Goal: Task Accomplishment & Management: Manage account settings

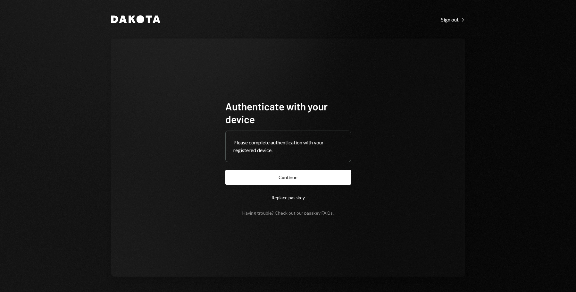
drag, startPoint x: 285, startPoint y: 180, endPoint x: 283, endPoint y: 177, distance: 3.7
click at [284, 181] on button "Continue" at bounding box center [288, 177] width 126 height 15
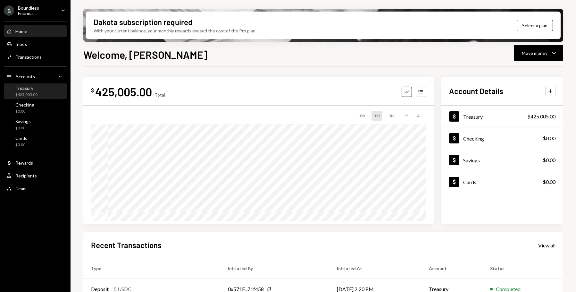
click at [33, 94] on div "$425,005.00" at bounding box center [26, 94] width 22 height 5
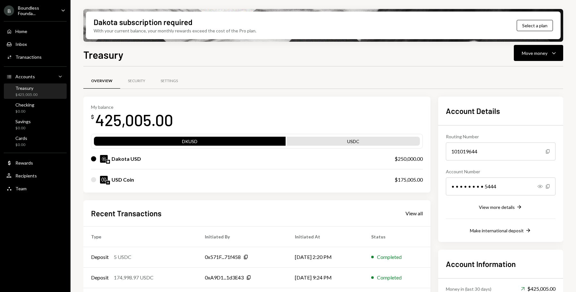
scroll to position [57, 0]
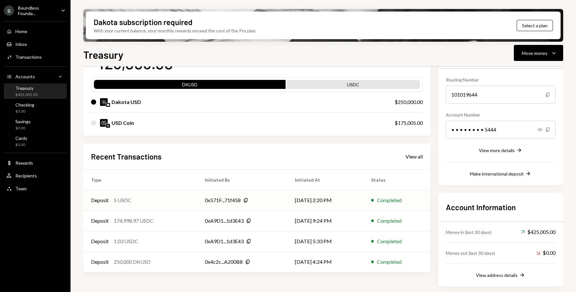
click at [140, 200] on div "Deposit 5 USDC" at bounding box center [140, 200] width 98 height 8
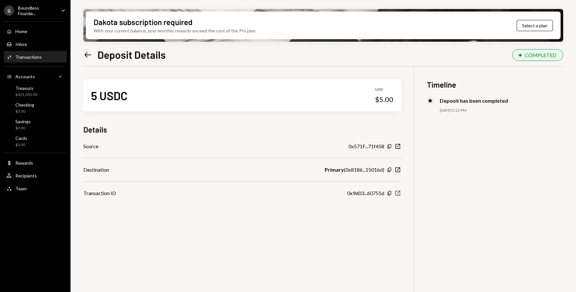
click at [399, 195] on icon "button" at bounding box center [398, 193] width 5 height 5
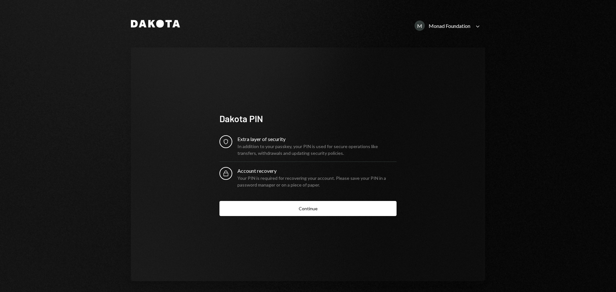
click at [432, 23] on div "Monad Foundation" at bounding box center [450, 26] width 42 height 6
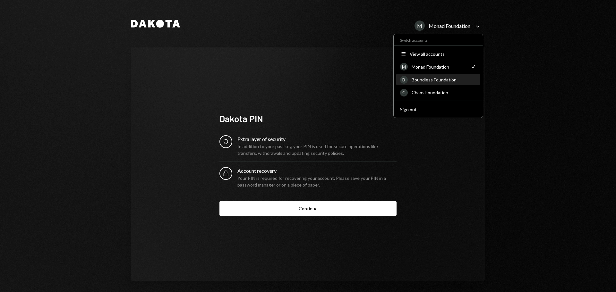
click at [437, 78] on div "Boundless Foundation" at bounding box center [444, 79] width 65 height 5
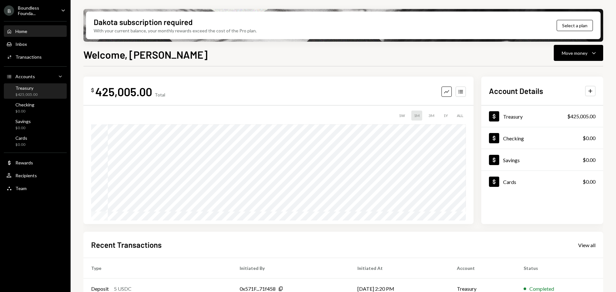
click at [27, 94] on div "$425,005.00" at bounding box center [26, 94] width 22 height 5
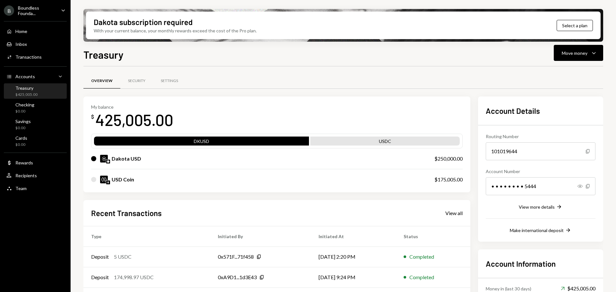
scroll to position [56, 0]
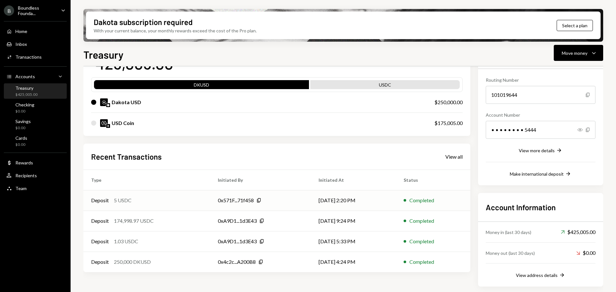
click at [178, 200] on div "Deposit 5 USDC" at bounding box center [146, 201] width 111 height 8
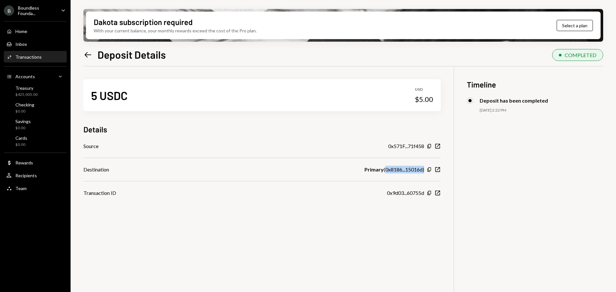
drag, startPoint x: 383, startPoint y: 170, endPoint x: 432, endPoint y: 170, distance: 49.4
click at [432, 170] on div "Primary ( 0x8186...15016d ) Copy New Window" at bounding box center [402, 170] width 76 height 8
click at [492, 189] on div "5 USDC USD $5.00 Details Source 0x571F...71f458 Copy New Window Destination Pri…" at bounding box center [343, 212] width 520 height 292
click at [85, 57] on icon "Left Arrow" at bounding box center [87, 54] width 9 height 9
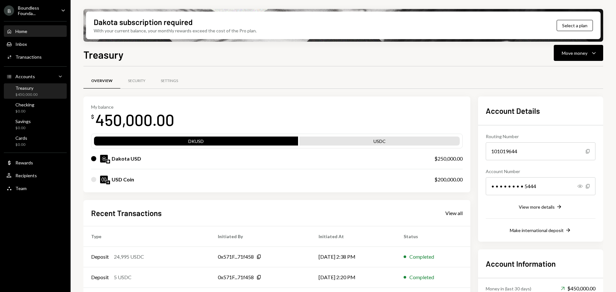
click at [32, 30] on div "Home Home" at bounding box center [35, 32] width 58 height 6
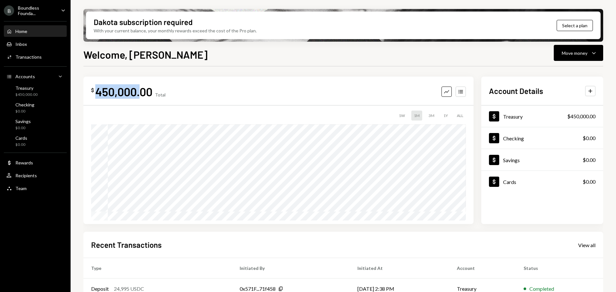
drag, startPoint x: 98, startPoint y: 90, endPoint x: 194, endPoint y: 81, distance: 96.6
click at [194, 82] on div "$ 450,000.00 Total Graph Accounts 1W 1M 3M 1Y ALL" at bounding box center [278, 151] width 390 height 148
click at [239, 88] on div "$ 450,000.00 Total Graph Accounts" at bounding box center [278, 91] width 375 height 14
click at [30, 186] on div "Team Team" at bounding box center [35, 189] width 58 height 6
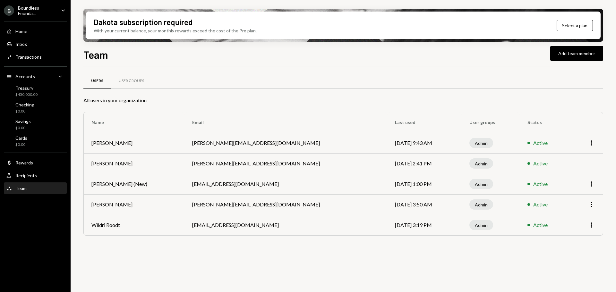
click at [592, 209] on td "More" at bounding box center [586, 204] width 33 height 21
click at [591, 206] on icon "button" at bounding box center [591, 204] width 1 height 5
click at [571, 231] on div "Remove" at bounding box center [576, 229] width 32 height 11
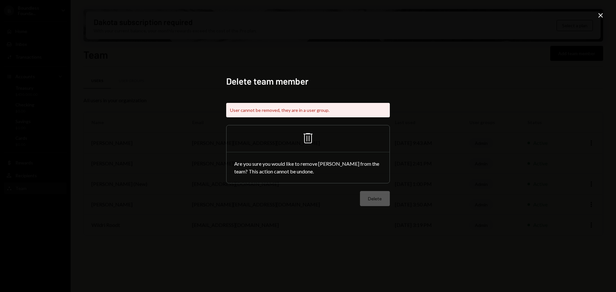
click at [307, 139] on icon "Trash" at bounding box center [307, 138] width 15 height 15
click at [600, 16] on icon at bounding box center [600, 15] width 4 height 4
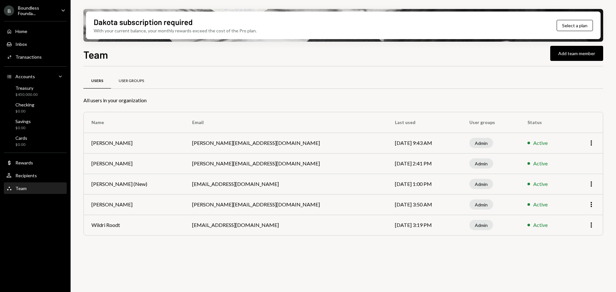
click at [137, 80] on div "User Groups" at bounding box center [131, 80] width 25 height 5
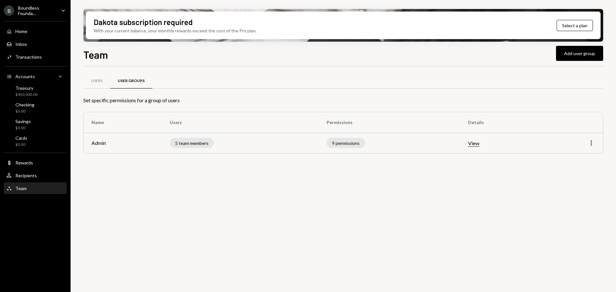
click at [589, 145] on icon "More" at bounding box center [591, 143] width 8 height 8
click at [570, 158] on div "Edit" at bounding box center [576, 156] width 32 height 11
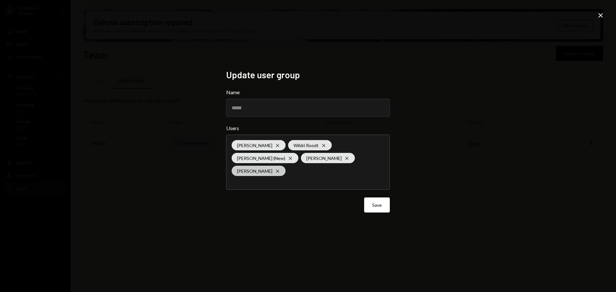
click at [277, 171] on icon at bounding box center [277, 171] width 3 height 3
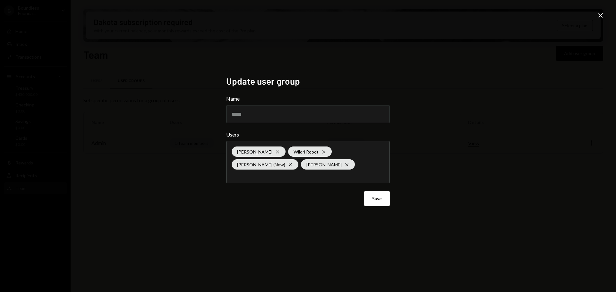
click at [443, 243] on div "Update user group Name ***** Users [PERSON_NAME] Cross Wildri Roodt Cross [PERS…" at bounding box center [308, 146] width 616 height 292
click at [379, 198] on button "Save" at bounding box center [377, 198] width 26 height 15
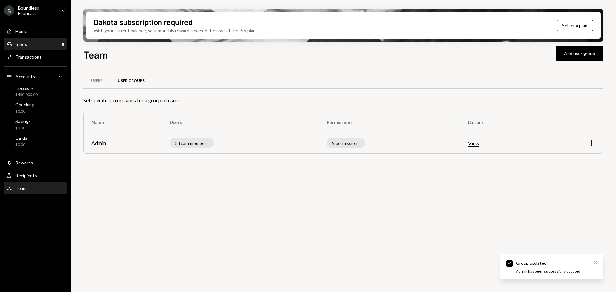
click at [30, 46] on div "Inbox Inbox" at bounding box center [35, 44] width 58 height 6
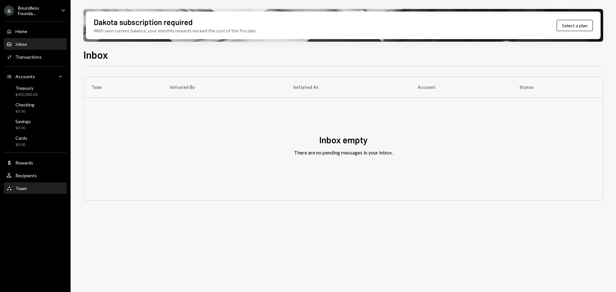
click at [25, 187] on div "Team" at bounding box center [20, 188] width 11 height 5
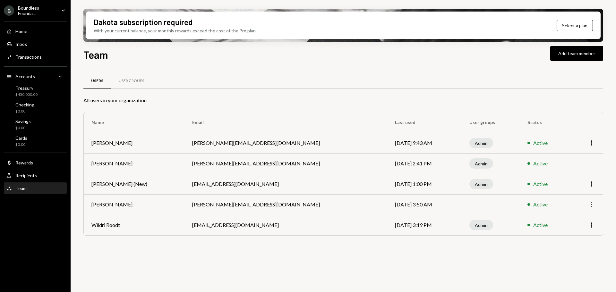
click at [591, 206] on icon "button" at bounding box center [591, 204] width 1 height 5
click at [567, 230] on div "Remove" at bounding box center [576, 229] width 32 height 11
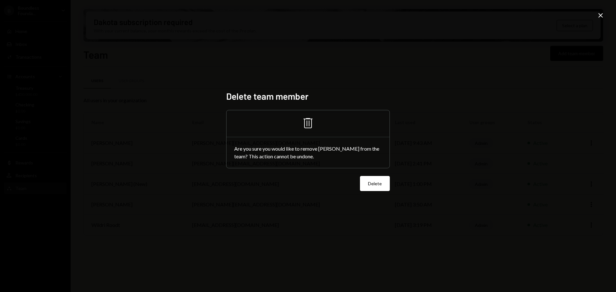
drag, startPoint x: 309, startPoint y: 122, endPoint x: 353, endPoint y: 180, distance: 72.2
click at [309, 123] on icon at bounding box center [307, 123] width 9 height 10
click at [373, 182] on button "Delete" at bounding box center [375, 183] width 30 height 15
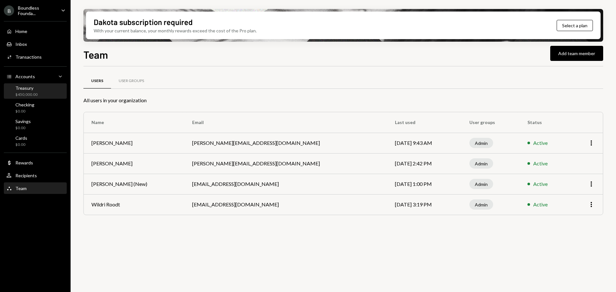
click at [30, 94] on div "$450,000.00" at bounding box center [26, 94] width 22 height 5
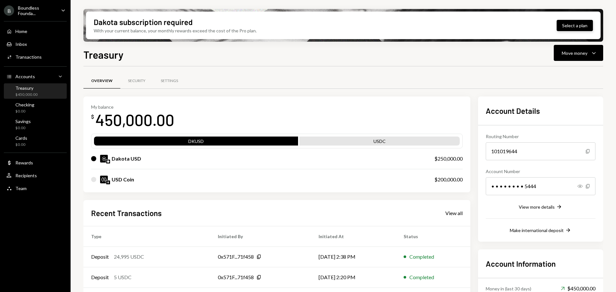
click at [566, 29] on button "Select a plan" at bounding box center [575, 25] width 36 height 11
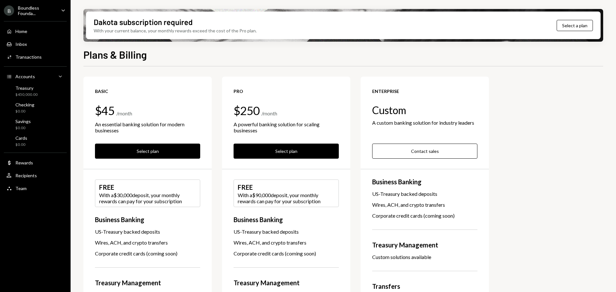
drag, startPoint x: 271, startPoint y: 148, endPoint x: 293, endPoint y: 140, distance: 22.4
click at [272, 148] on button "Select plan" at bounding box center [286, 151] width 105 height 15
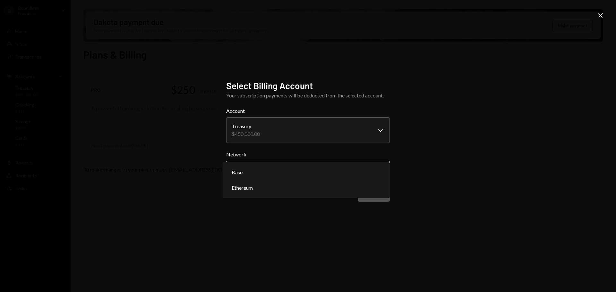
click at [267, 171] on body "**********" at bounding box center [308, 146] width 616 height 292
click at [207, 219] on div "**********" at bounding box center [308, 146] width 616 height 292
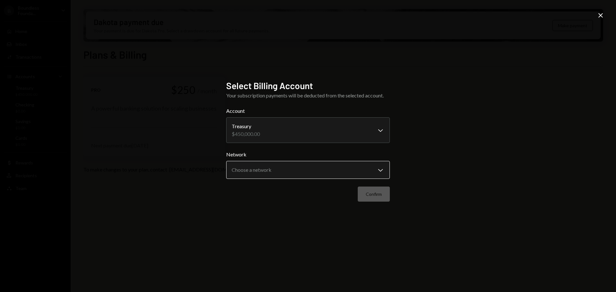
click at [252, 169] on body "**********" at bounding box center [308, 146] width 616 height 292
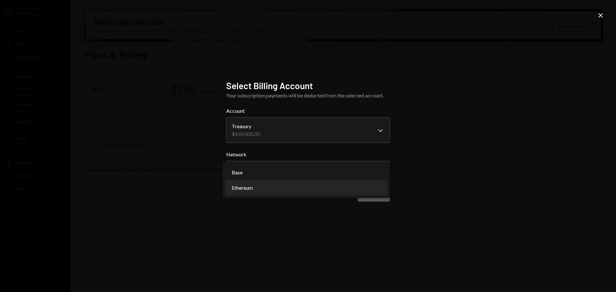
select select "**********"
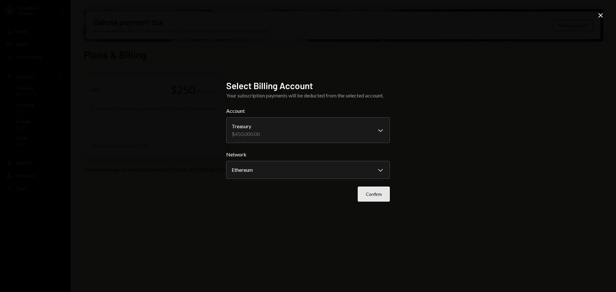
click at [367, 197] on button "Confirm" at bounding box center [374, 194] width 32 height 15
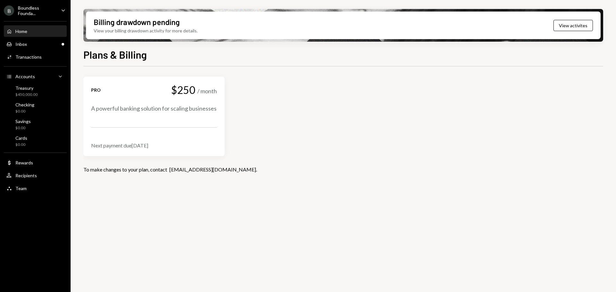
click at [28, 34] on div "Home Home" at bounding box center [35, 31] width 58 height 11
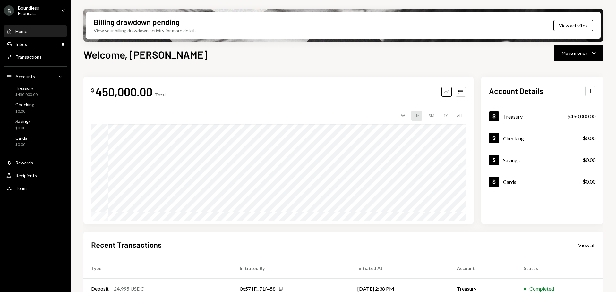
click at [63, 9] on icon "Caret Down" at bounding box center [63, 10] width 7 height 7
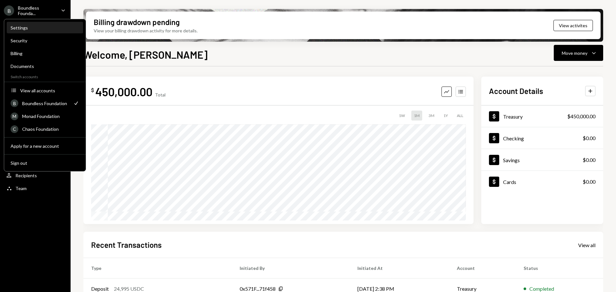
click at [26, 24] on div "Settings" at bounding box center [45, 27] width 69 height 11
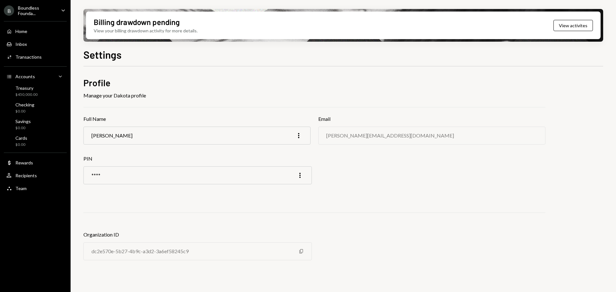
click at [28, 10] on div "Boundless Founda..." at bounding box center [37, 10] width 38 height 11
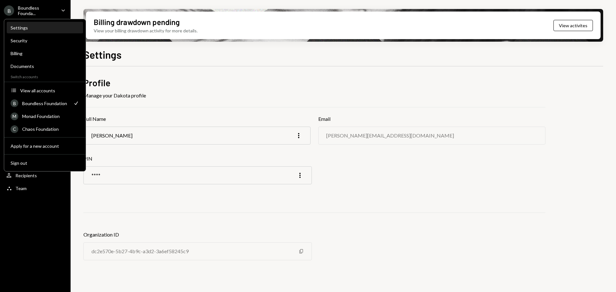
click at [22, 27] on div "Settings" at bounding box center [45, 27] width 69 height 5
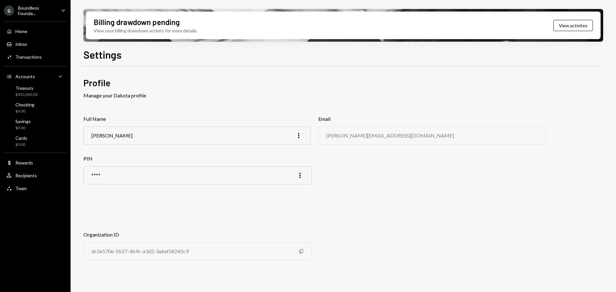
click at [274, 97] on div "Manage your Dakota profile" at bounding box center [314, 96] width 462 height 8
click at [32, 13] on div "Boundless Founda..." at bounding box center [37, 10] width 38 height 11
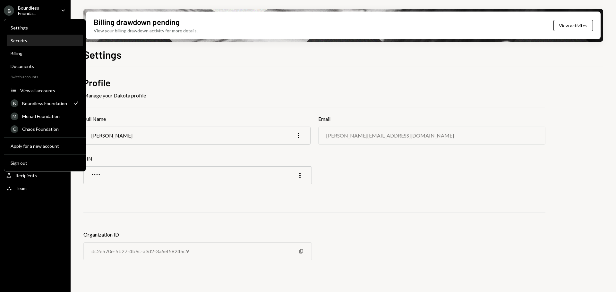
click at [30, 45] on div "Security" at bounding box center [45, 40] width 69 height 11
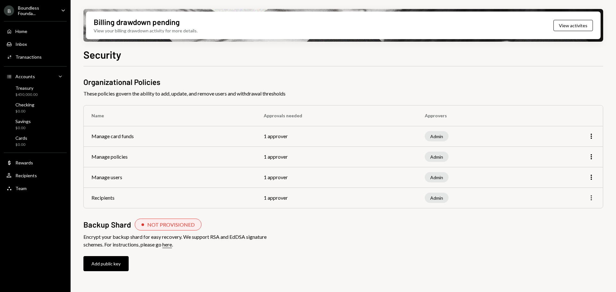
click at [592, 198] on icon "More" at bounding box center [591, 198] width 8 height 8
click at [565, 213] on div "Edit" at bounding box center [576, 211] width 32 height 11
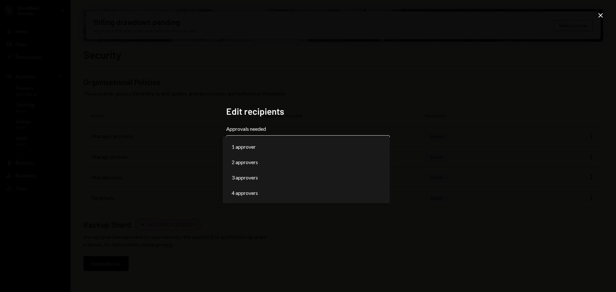
click at [262, 145] on body "**********" at bounding box center [308, 146] width 616 height 292
select select "*"
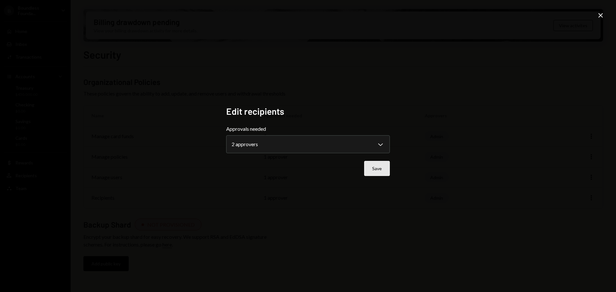
click at [387, 167] on button "Save" at bounding box center [377, 168] width 26 height 15
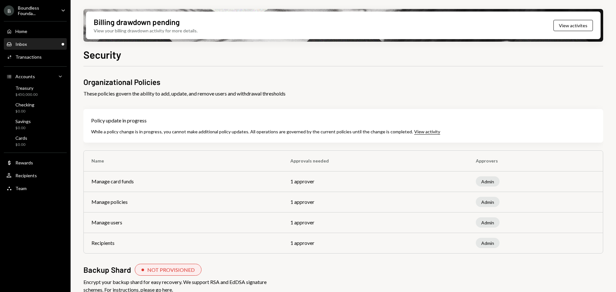
click at [25, 47] on div "Inbox Inbox" at bounding box center [35, 44] width 58 height 11
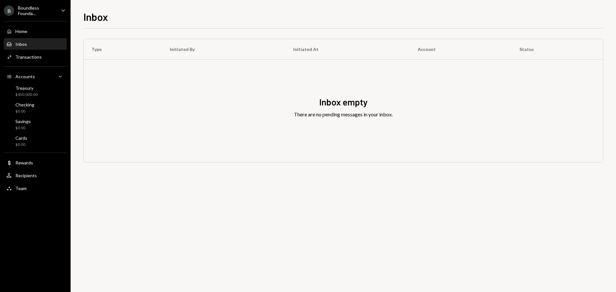
click at [66, 13] on icon "Caret Down" at bounding box center [63, 10] width 7 height 7
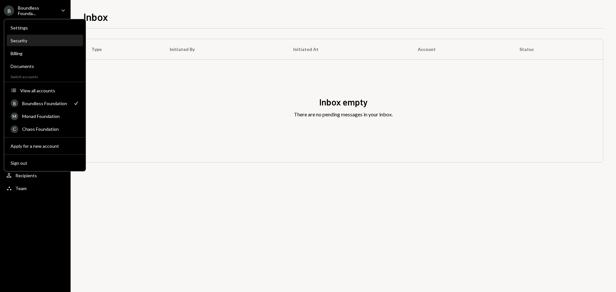
click at [28, 40] on div "Security" at bounding box center [45, 40] width 69 height 5
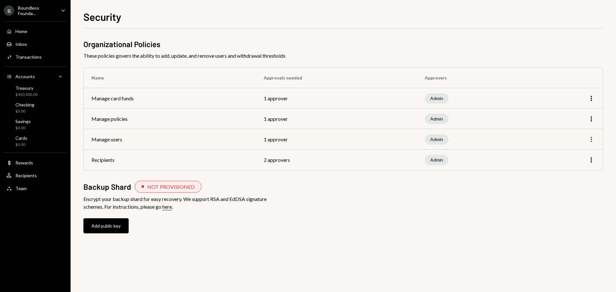
click at [595, 139] on icon "More" at bounding box center [591, 140] width 8 height 8
click at [571, 155] on div "Edit" at bounding box center [576, 153] width 32 height 11
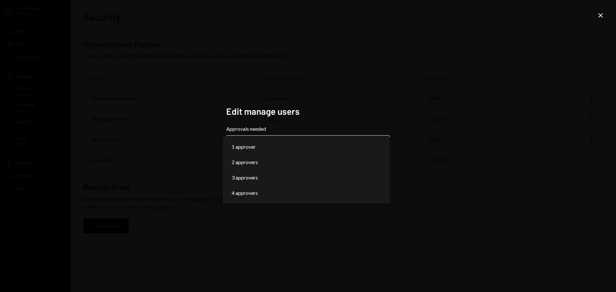
click at [301, 142] on body "**********" at bounding box center [308, 146] width 616 height 292
select select "*"
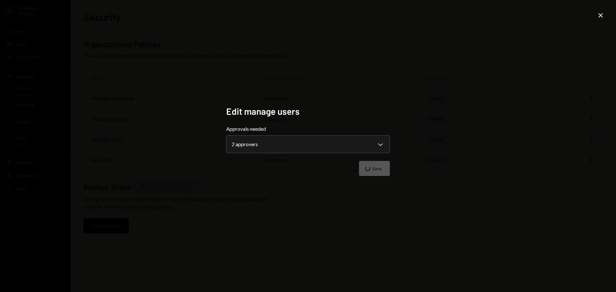
select select "*"
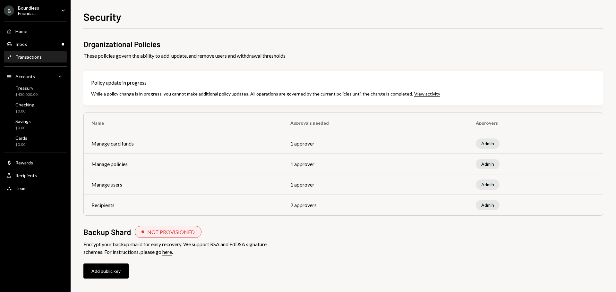
click at [21, 58] on div "Transactions" at bounding box center [28, 56] width 26 height 5
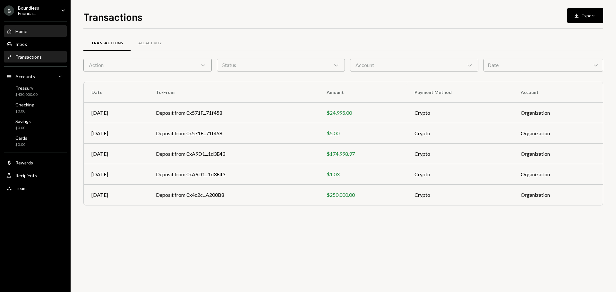
click at [18, 30] on div "Home" at bounding box center [21, 31] width 12 height 5
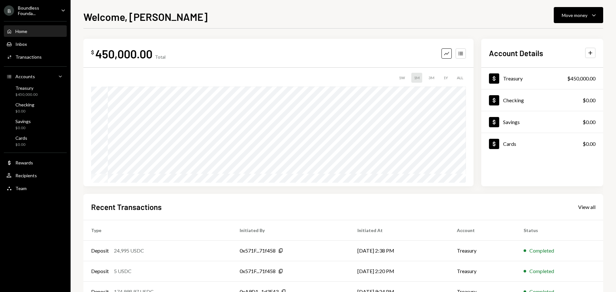
click at [65, 11] on icon "Caret Down" at bounding box center [63, 10] width 7 height 7
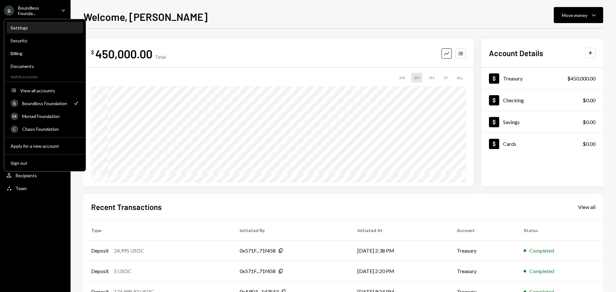
click at [18, 28] on div "Settings" at bounding box center [45, 27] width 69 height 5
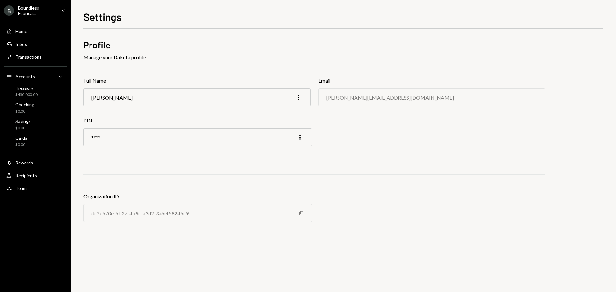
drag, startPoint x: 63, startPoint y: 8, endPoint x: 61, endPoint y: 15, distance: 7.3
click at [63, 8] on icon "Caret Down" at bounding box center [63, 10] width 7 height 7
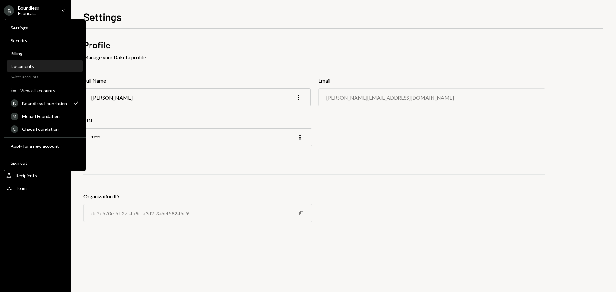
click at [25, 63] on div "Documents" at bounding box center [45, 66] width 69 height 11
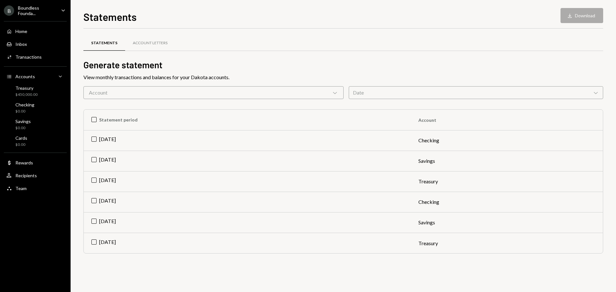
click at [62, 10] on icon "Main" at bounding box center [63, 10] width 3 height 2
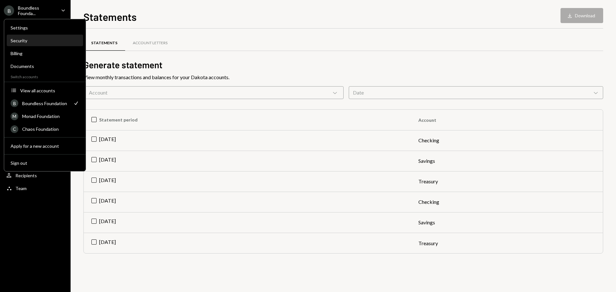
click at [26, 43] on div "Security" at bounding box center [45, 40] width 69 height 11
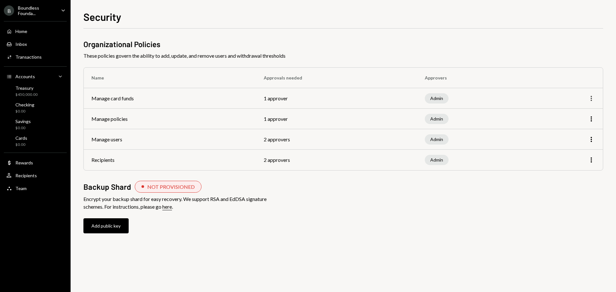
click at [592, 100] on icon "More" at bounding box center [591, 99] width 8 height 8
click at [578, 112] on div "Edit" at bounding box center [576, 111] width 32 height 11
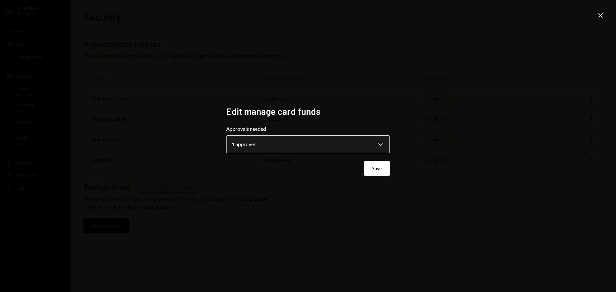
click at [341, 147] on body "**********" at bounding box center [308, 146] width 616 height 292
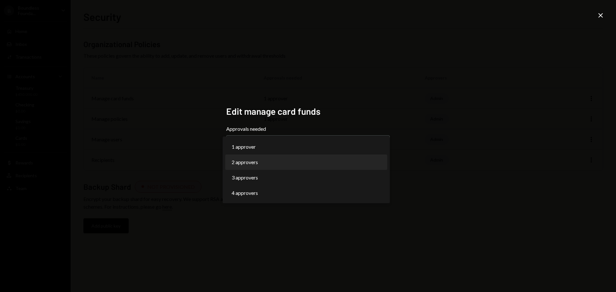
select select "*"
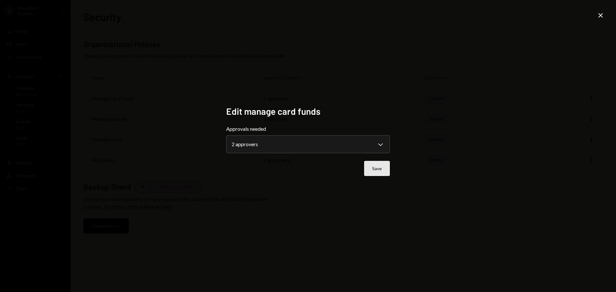
click at [381, 169] on button "Save" at bounding box center [377, 168] width 26 height 15
